Goal: Task Accomplishment & Management: Use online tool/utility

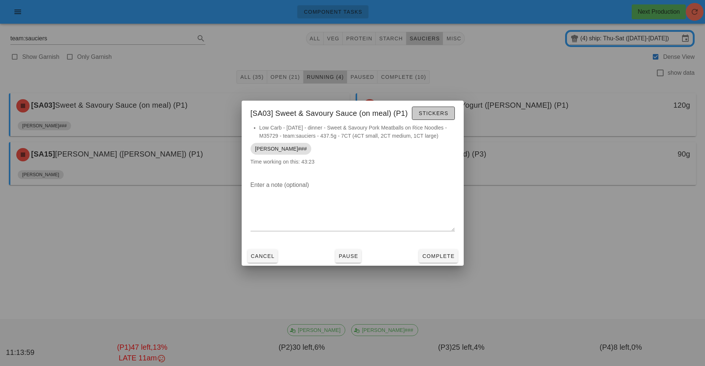
click at [436, 107] on button "Stickers" at bounding box center [433, 113] width 43 height 13
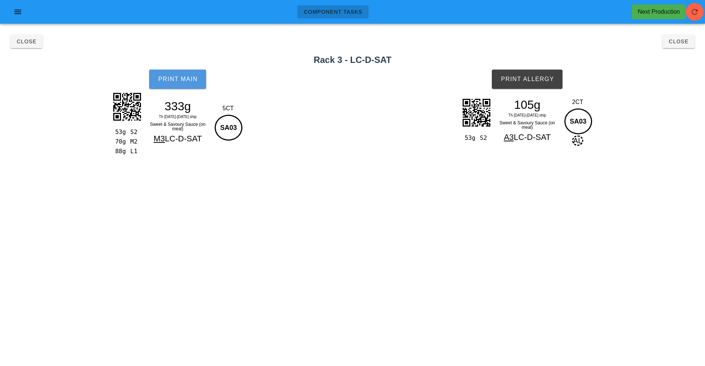
click at [168, 88] on button "Print Main" at bounding box center [177, 79] width 57 height 19
click at [536, 71] on button "Print Allergy" at bounding box center [527, 79] width 71 height 19
click at [31, 47] on button "Close" at bounding box center [26, 41] width 32 height 13
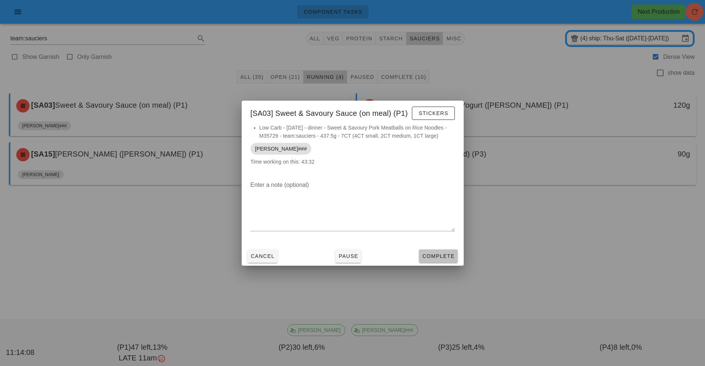
click at [441, 261] on button "Complete" at bounding box center [438, 255] width 38 height 13
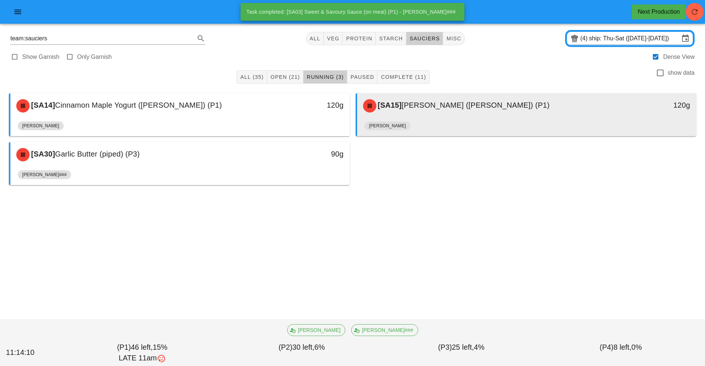
click at [458, 107] on span "[PERSON_NAME] ([PERSON_NAME]) (P1)" at bounding box center [476, 105] width 148 height 8
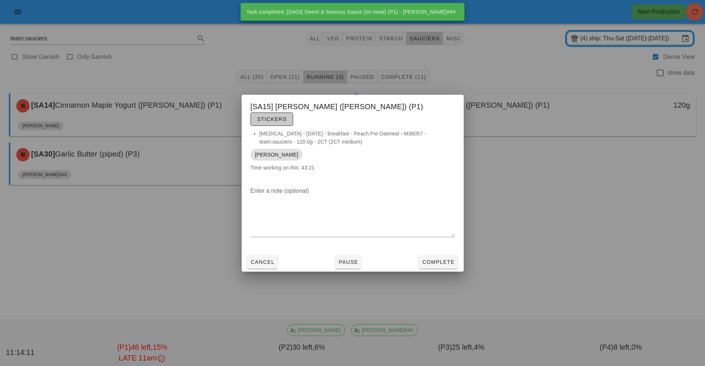
click at [293, 113] on button "Stickers" at bounding box center [272, 119] width 43 height 13
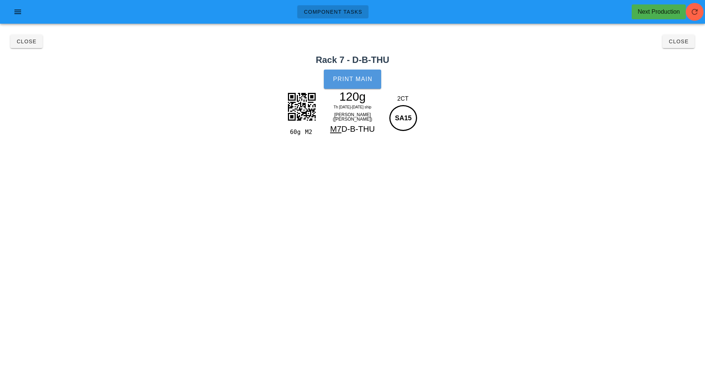
click at [351, 81] on span "Print Main" at bounding box center [353, 79] width 40 height 7
click at [22, 42] on span "Close" at bounding box center [26, 41] width 20 height 6
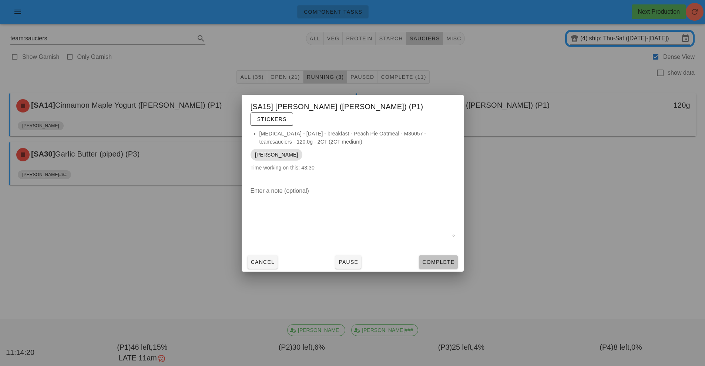
click at [451, 255] on button "Complete" at bounding box center [438, 261] width 38 height 13
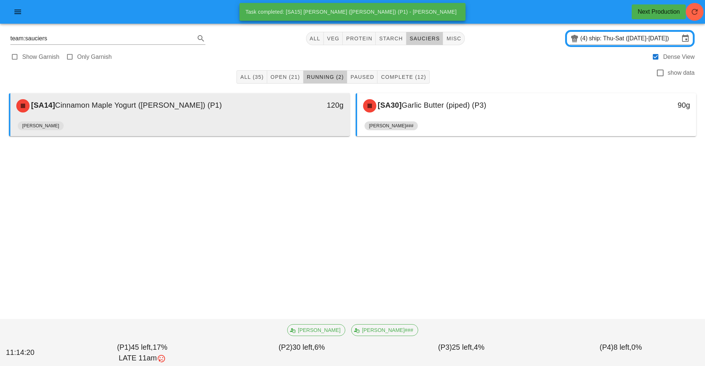
click at [213, 112] on div "[SA14] Cinnamon Maple Yogurt (ramekin) (P1)" at bounding box center [138, 106] width 252 height 22
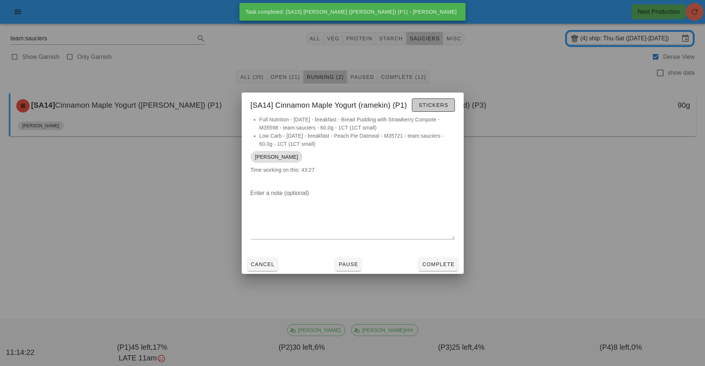
click at [425, 105] on span "Stickers" at bounding box center [433, 105] width 30 height 6
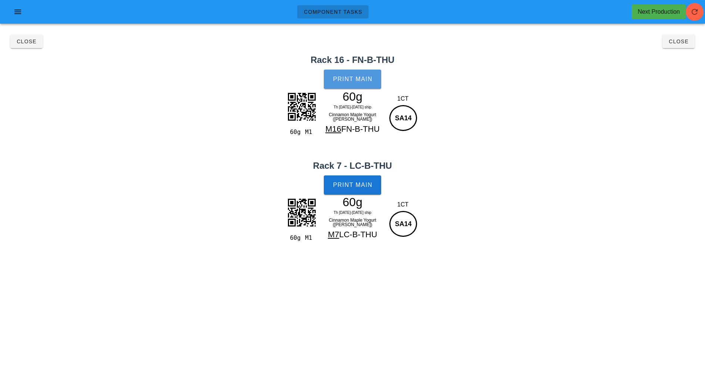
click at [355, 73] on button "Print Main" at bounding box center [352, 79] width 57 height 19
click at [355, 191] on button "Print Main" at bounding box center [352, 184] width 57 height 19
click at [31, 56] on h2 "Rack 16 - FN-B-THU" at bounding box center [352, 59] width 696 height 13
click at [24, 41] on span "Close" at bounding box center [26, 41] width 20 height 6
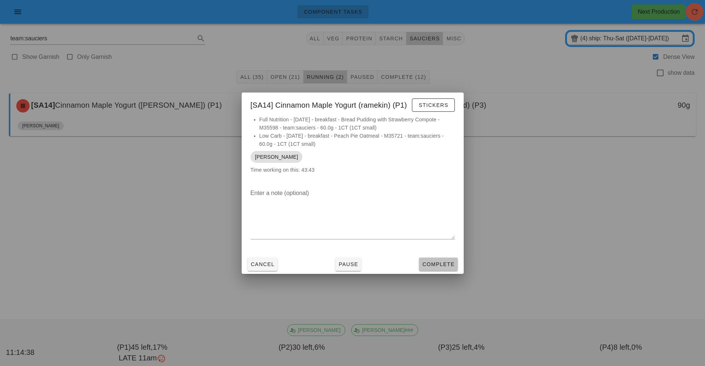
click at [450, 262] on span "Complete" at bounding box center [438, 264] width 33 height 6
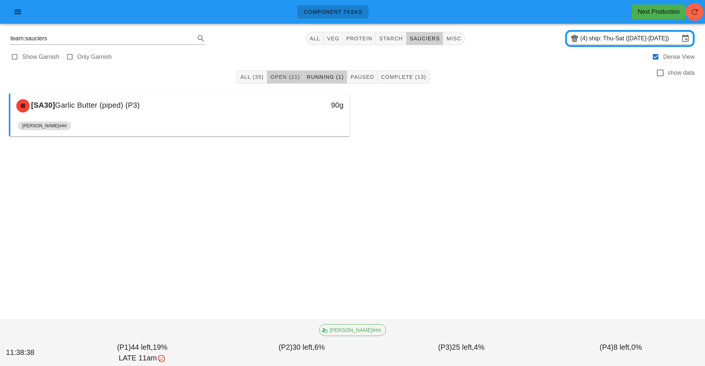
click at [279, 76] on span "Open (21)" at bounding box center [285, 77] width 30 height 6
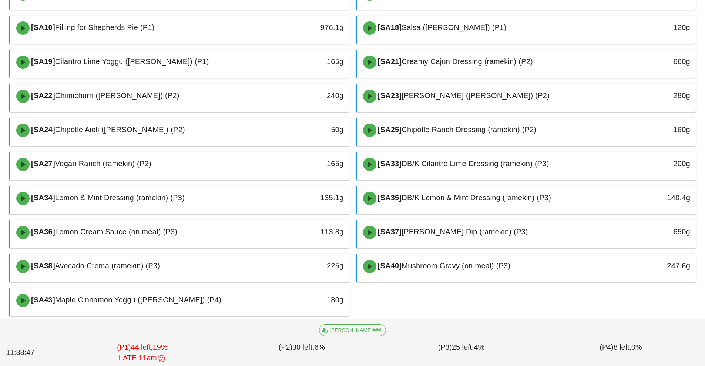
scroll to position [149, 0]
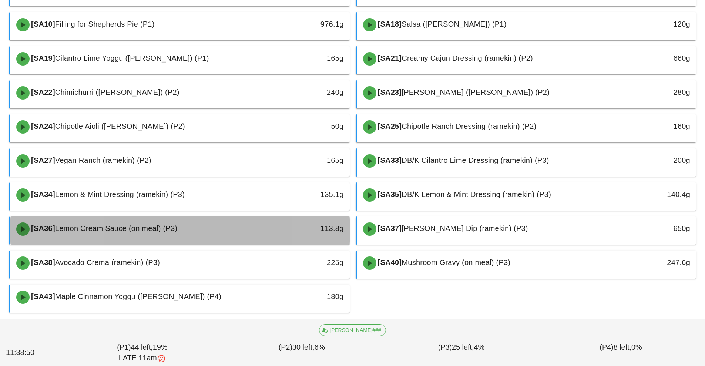
click at [276, 226] on div "113.8g" at bounding box center [305, 228] width 75 height 12
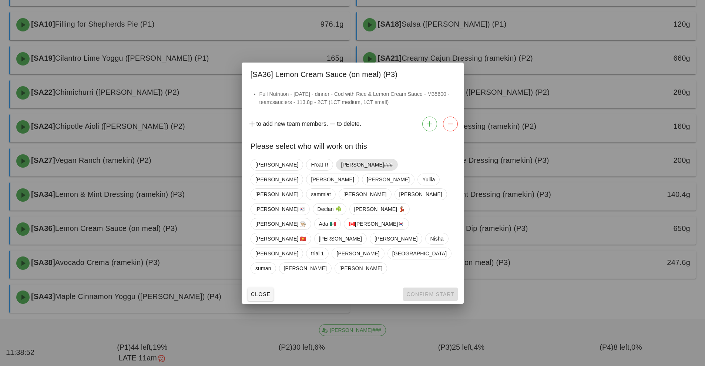
click at [341, 170] on span "[PERSON_NAME]###" at bounding box center [367, 164] width 52 height 11
click at [423, 291] on span "Confirm Start" at bounding box center [430, 294] width 48 height 6
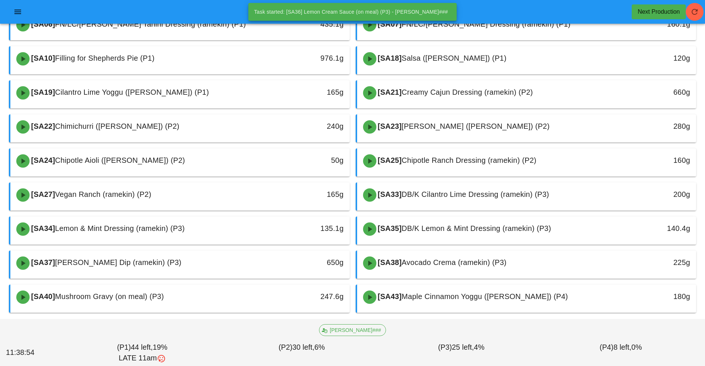
scroll to position [115, 0]
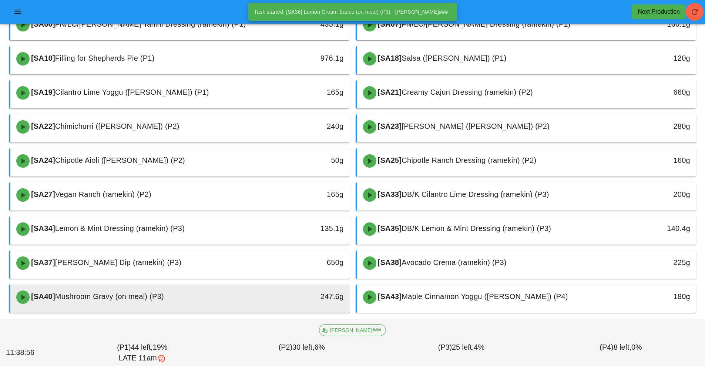
click at [245, 304] on div "[SA40] Mushroom Gravy (on meal) (P3)" at bounding box center [138, 297] width 252 height 22
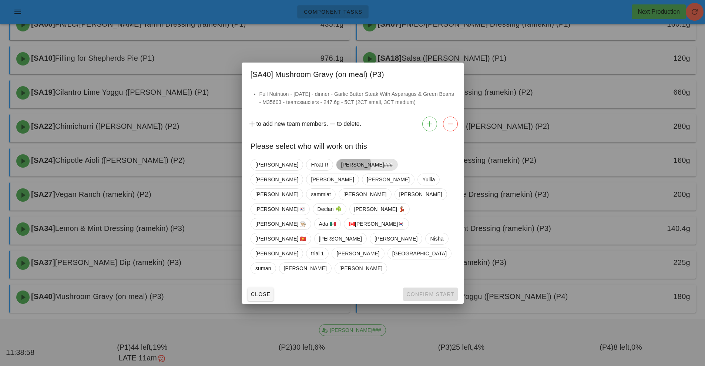
click at [341, 170] on span "[PERSON_NAME]###" at bounding box center [367, 164] width 52 height 11
click at [434, 291] on span "Confirm Start" at bounding box center [430, 294] width 48 height 6
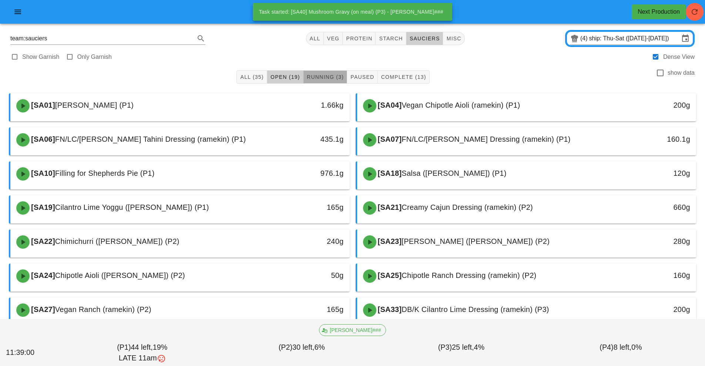
click at [319, 79] on span "Running (3)" at bounding box center [324, 77] width 37 height 6
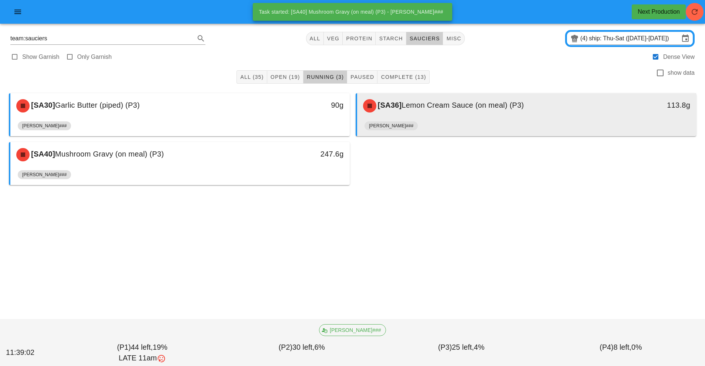
click at [456, 113] on div "[SA36] Lemon Cream Sauce (on meal) (P3)" at bounding box center [485, 106] width 252 height 22
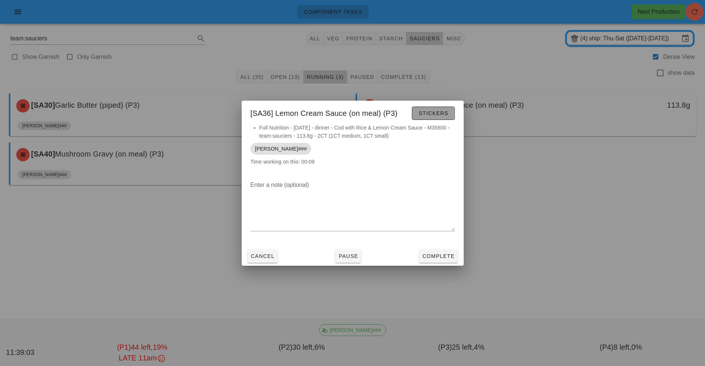
click at [425, 116] on span "Stickers" at bounding box center [433, 113] width 30 height 6
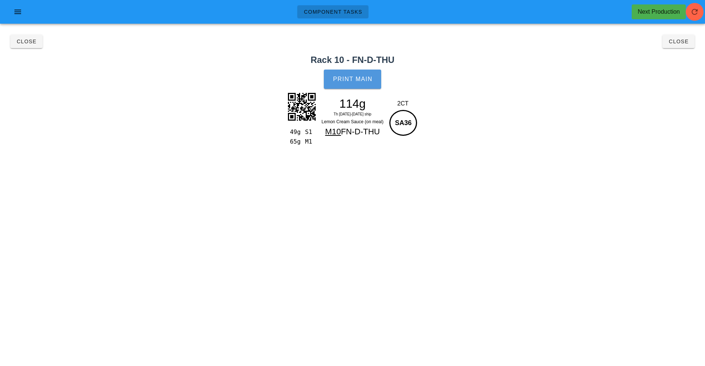
click at [367, 80] on span "Print Main" at bounding box center [353, 79] width 40 height 7
click at [27, 43] on span "Close" at bounding box center [26, 41] width 20 height 6
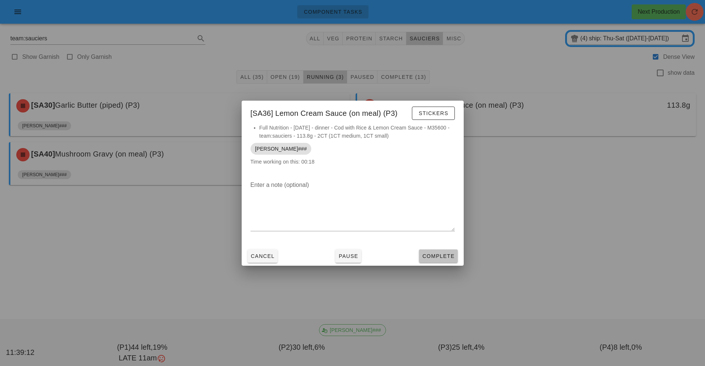
click at [439, 251] on button "Complete" at bounding box center [438, 255] width 38 height 13
